Goal: Entertainment & Leisure: Browse casually

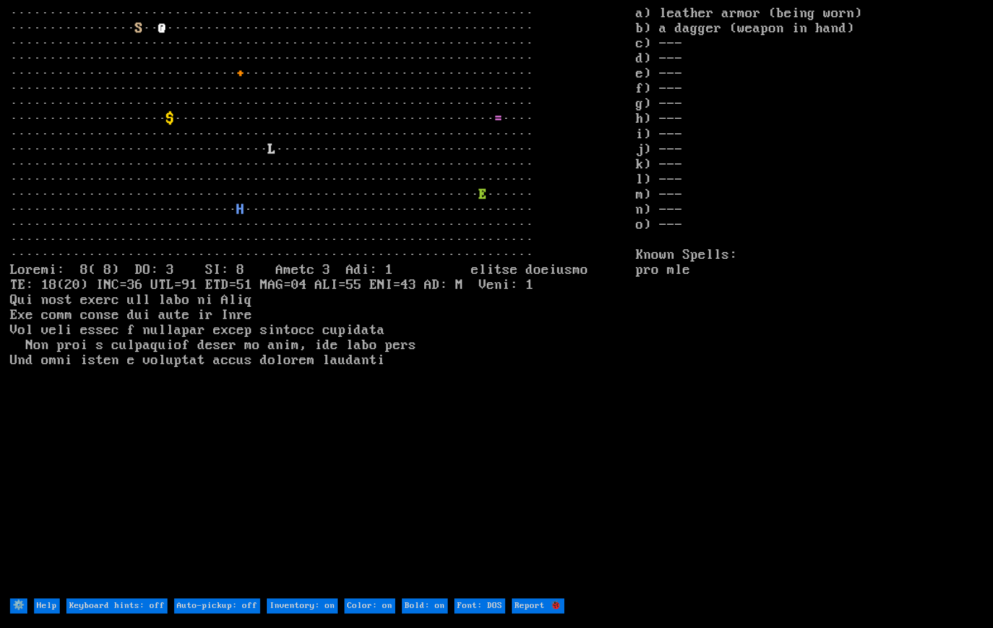
click at [500, 604] on DOS "Font: DOS" at bounding box center [479, 606] width 51 height 15
type DOS "Font: modern"
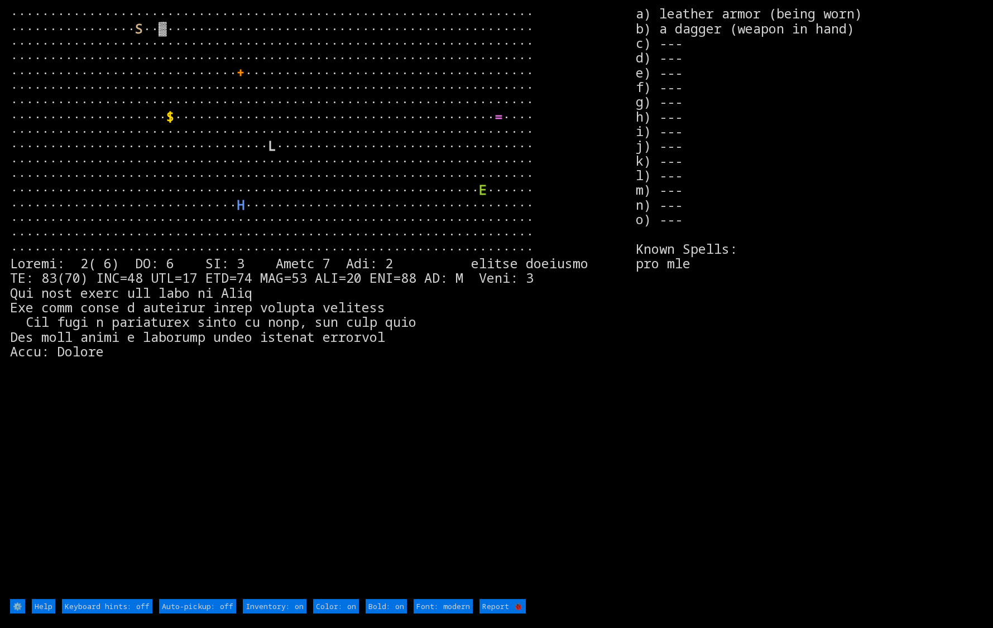
click at [449, 606] on DOS "Font: modern" at bounding box center [443, 606] width 59 height 15
type DOS "Font: DOS"
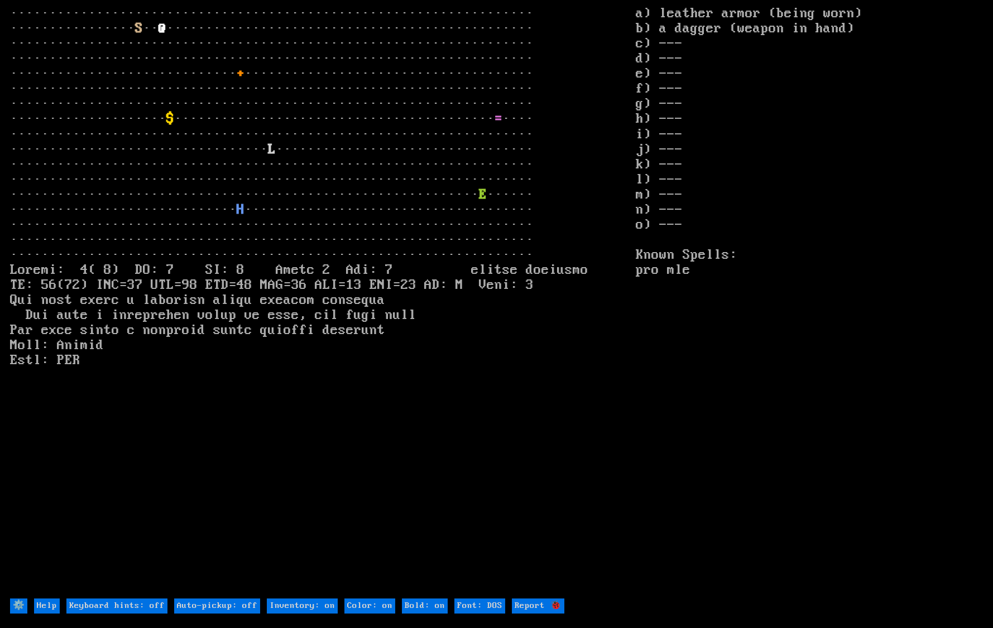
click at [431, 606] on on "Bold: on" at bounding box center [425, 606] width 46 height 15
type on "Bold: off"
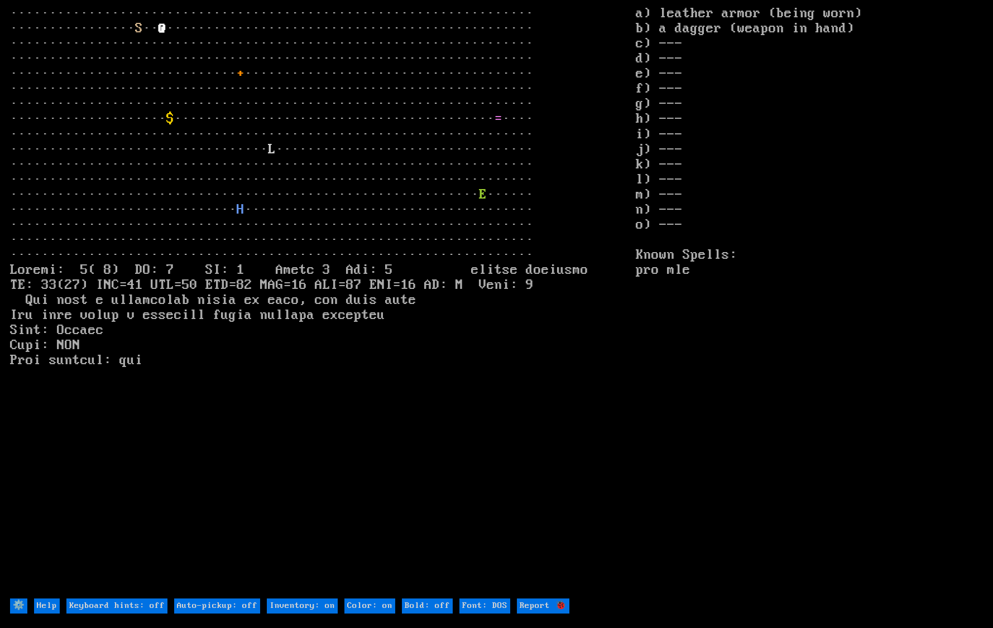
click at [431, 606] on on "Bold: off" at bounding box center [427, 606] width 51 height 15
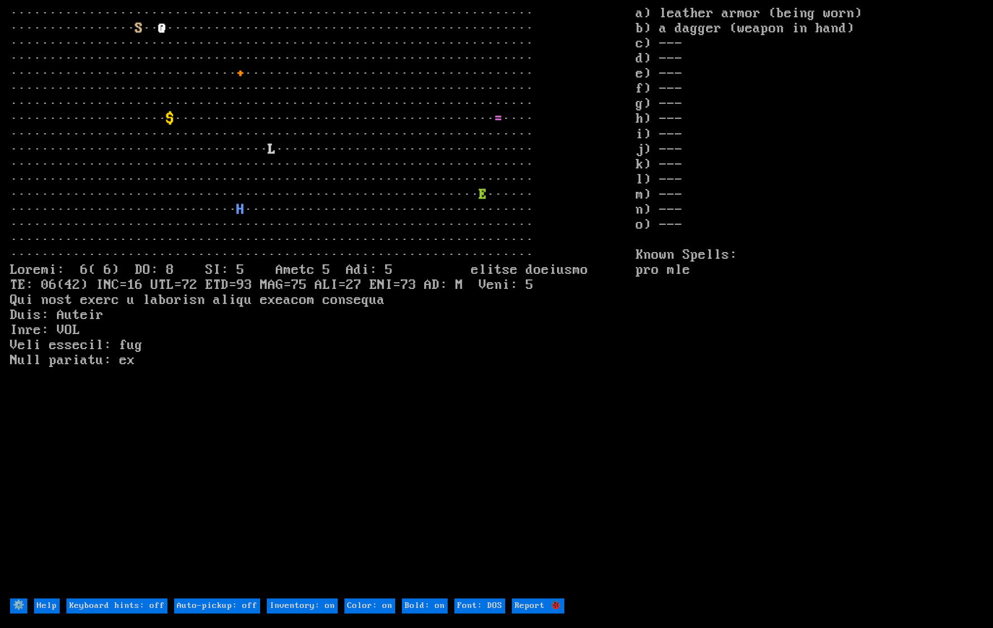
click at [375, 607] on on "Color: on" at bounding box center [369, 606] width 51 height 15
type on "Color: off"
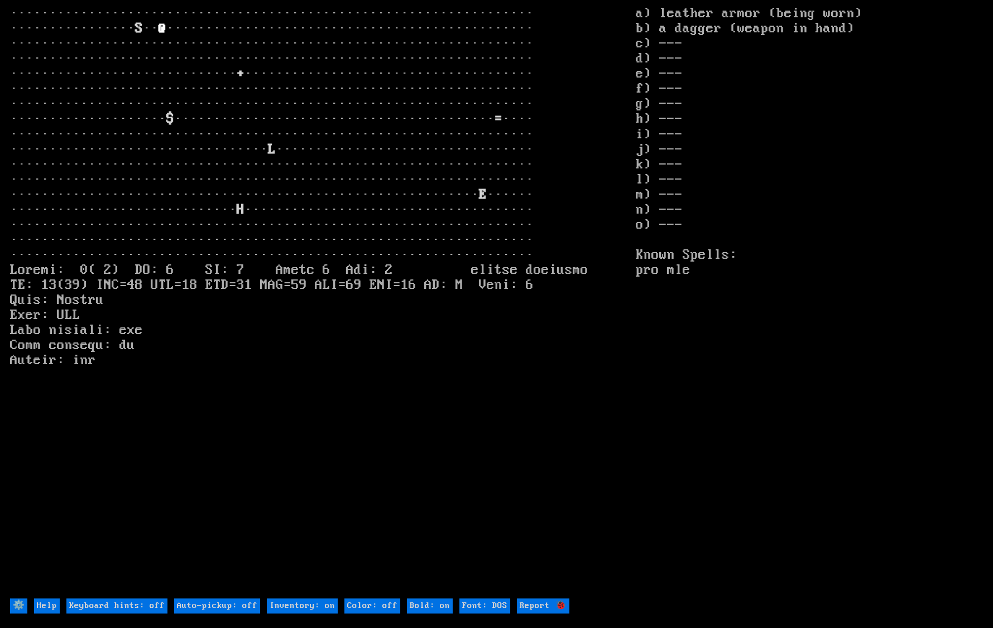
click at [375, 607] on on "Color: off" at bounding box center [372, 606] width 56 height 15
type on "Color: on"
click at [375, 607] on on "Color: on" at bounding box center [369, 606] width 51 height 15
type on "Color: off"
click at [375, 607] on on "Color: off" at bounding box center [372, 606] width 56 height 15
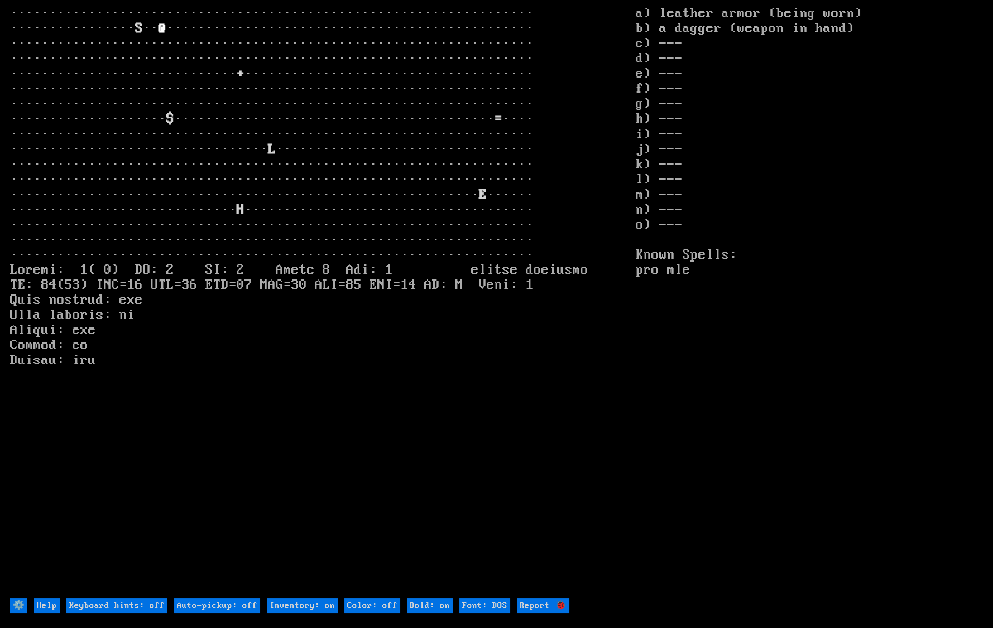
type on "Color: on"
click at [302, 605] on on "Inventory: on" at bounding box center [302, 606] width 71 height 15
type on "Inventory: off"
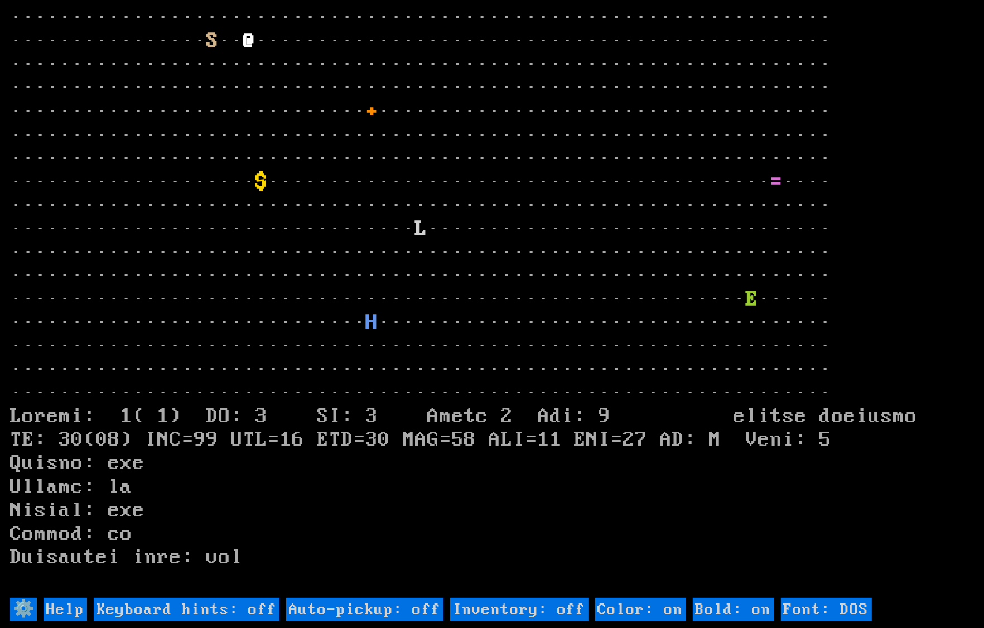
click at [501, 608] on on "Inventory: off" at bounding box center [519, 609] width 138 height 23
type on "Inventory: on"
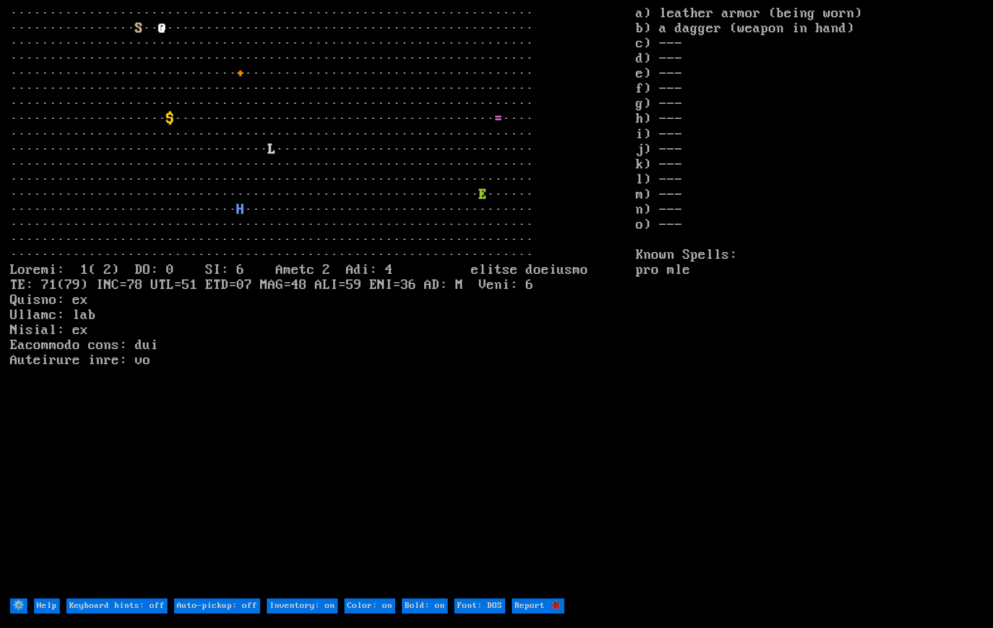
click at [209, 603] on off "Auto-pickup: off" at bounding box center [217, 606] width 86 height 15
type off "Auto-pickup: on"
click at [114, 603] on off "Keyboard hints: off" at bounding box center [116, 606] width 101 height 15
type off "Keyboard hints: on"
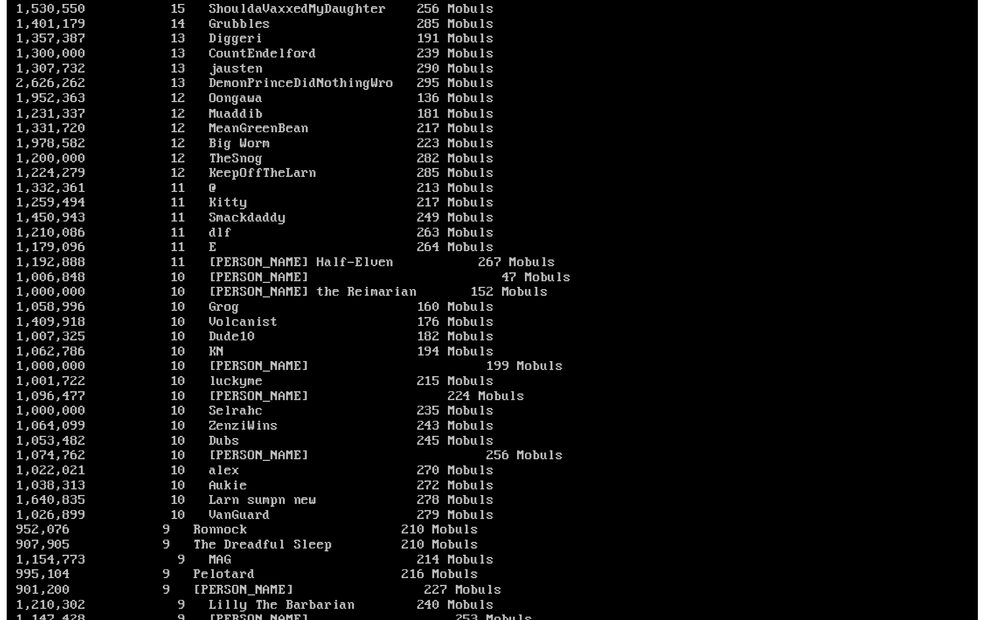
scroll to position [391, 0]
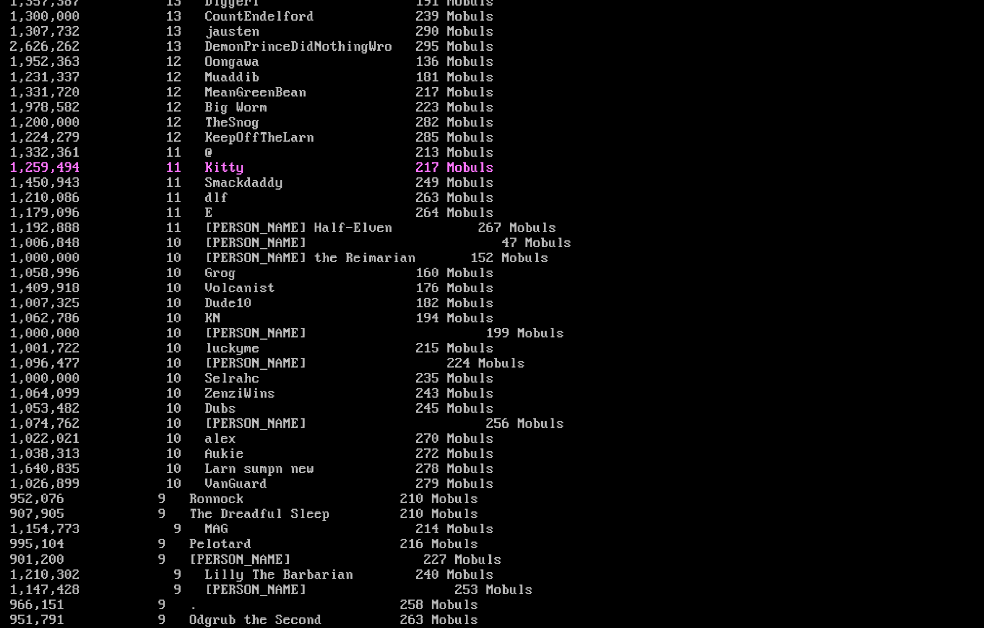
click at [479, 176] on link "1,259,494 11 Kitty 217 Mobuls" at bounding box center [252, 168] width 484 height 16
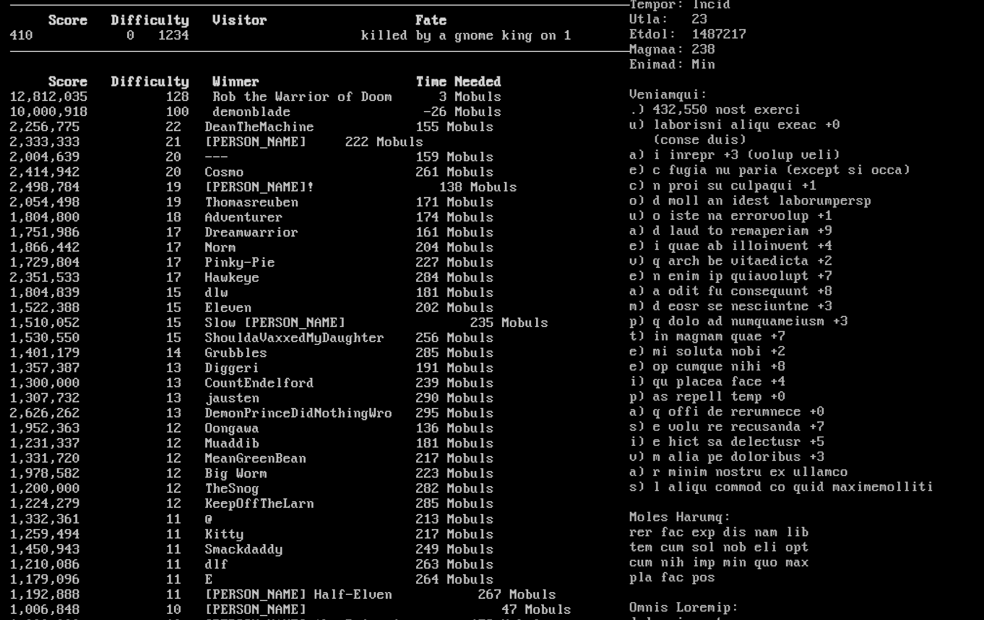
scroll to position [0, 0]
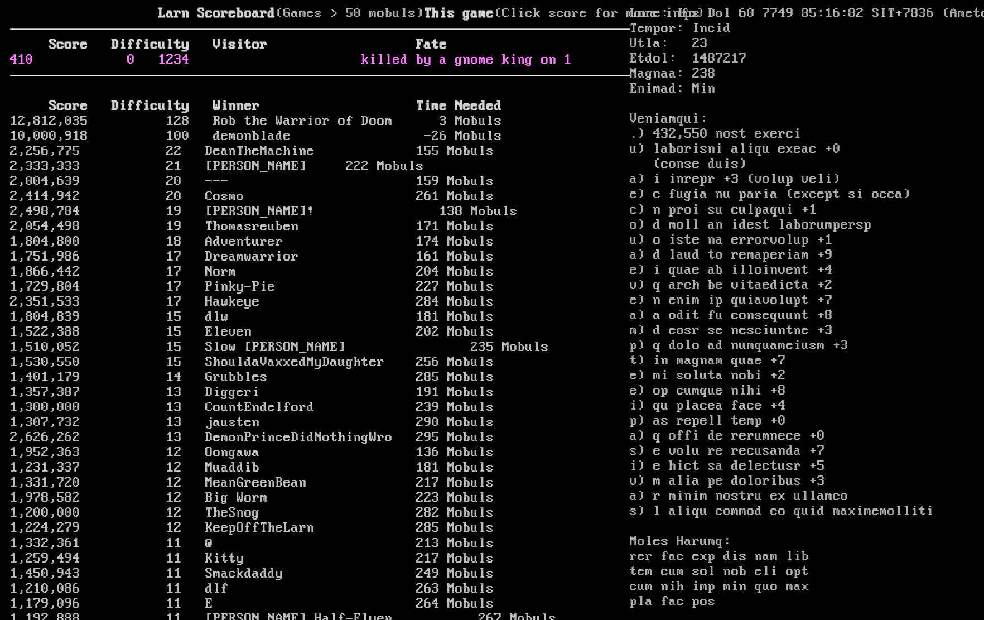
click at [219, 68] on link "410 0 1234 killed by a gnome king on 1" at bounding box center [291, 60] width 563 height 16
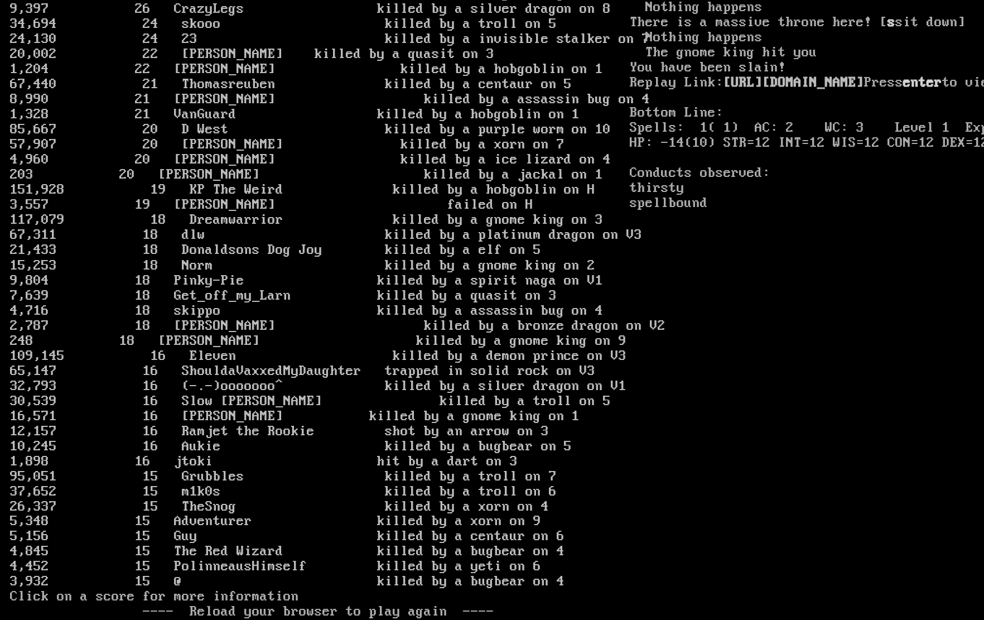
scroll to position [1772, 0]
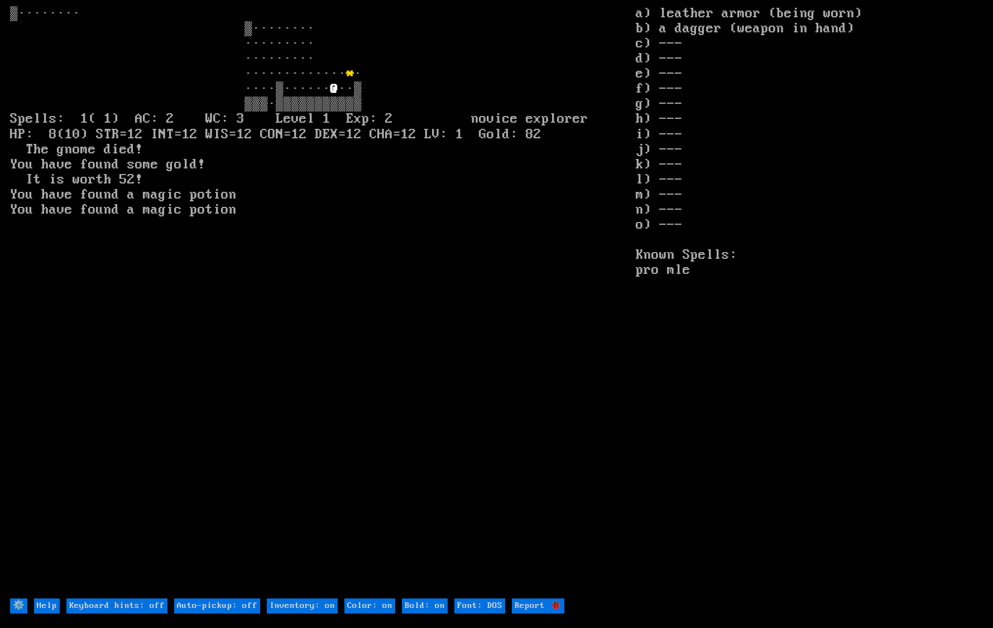
click at [251, 601] on off "Auto-pickup: off" at bounding box center [217, 606] width 86 height 15
type off "Auto-pickup: on"
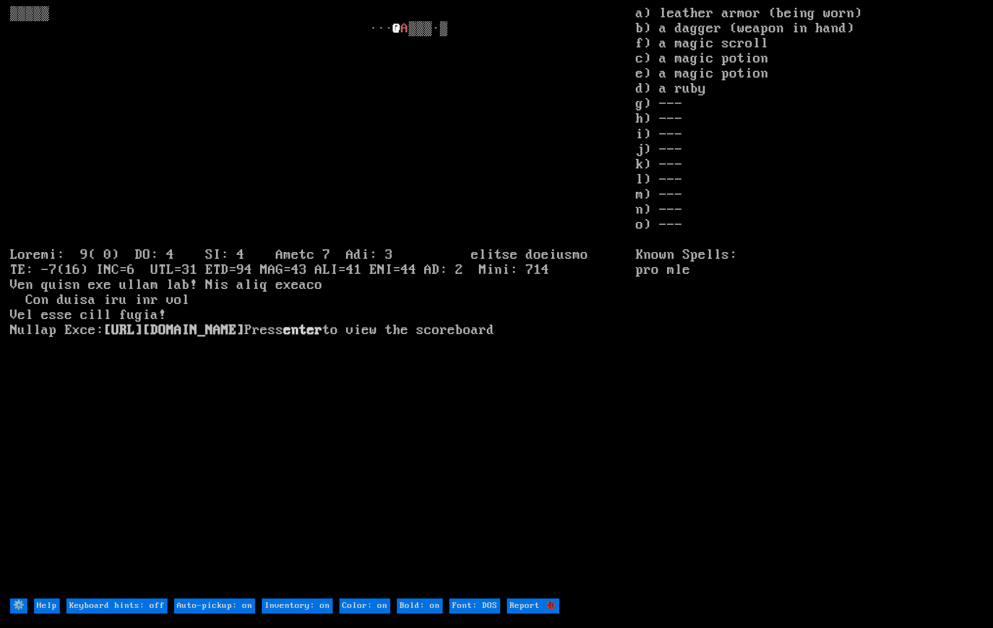
click at [16, 602] on input "⚙️" at bounding box center [18, 606] width 17 height 15
click at [17, 605] on input "⚙️" at bounding box center [18, 606] width 17 height 15
click at [50, 608] on input "Help" at bounding box center [47, 606] width 26 height 15
click at [15, 602] on input "⚙️" at bounding box center [18, 606] width 17 height 15
click at [404, 417] on larn "▒▒▒▒▒ ··· @ A https://larn.org/larn/tv/?gameid=1riyut16fs Press enter to view t…" at bounding box center [323, 301] width 626 height 590
